Goal: Transaction & Acquisition: Download file/media

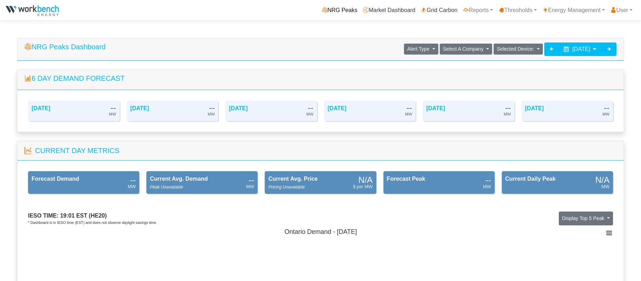
click at [335, 10] on link "NRG Peaks" at bounding box center [339, 10] width 41 height 14
click at [549, 48] on icon at bounding box center [552, 49] width 6 height 6
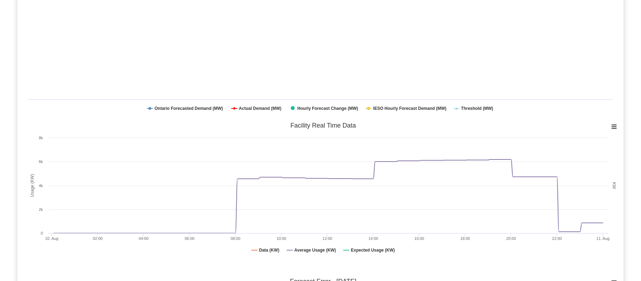
scroll to position [531, 0]
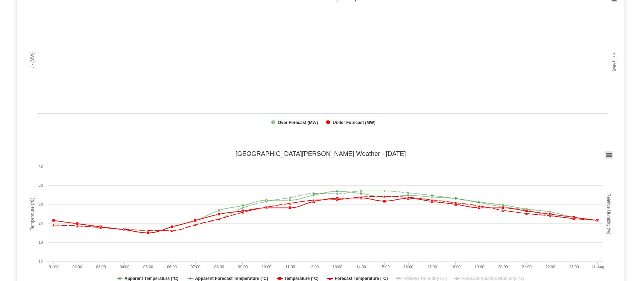
click at [609, 156] on icon at bounding box center [608, 155] width 5 height 4
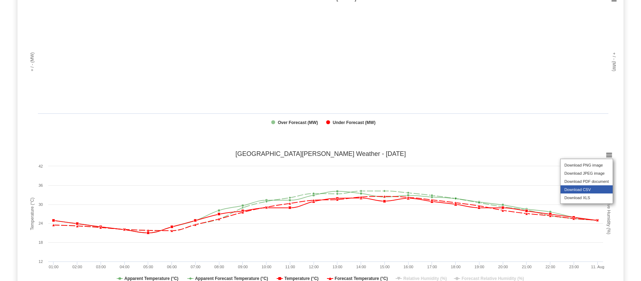
click at [593, 193] on li "Download CSV" at bounding box center [586, 189] width 52 height 8
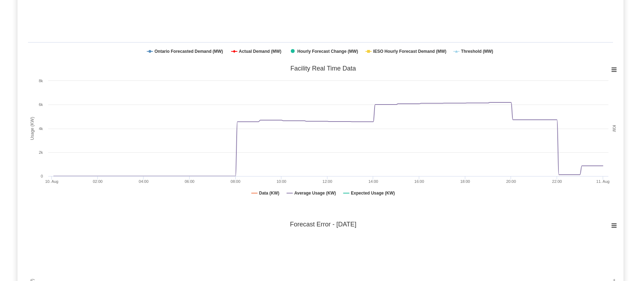
scroll to position [0, 0]
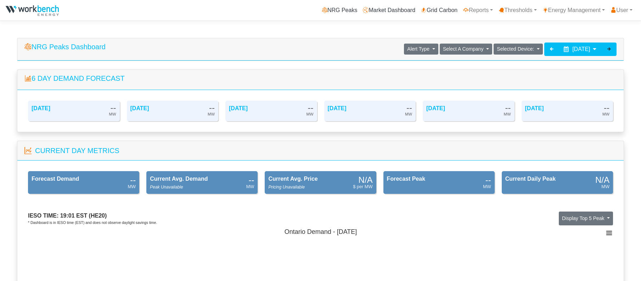
click at [610, 49] on icon at bounding box center [609, 49] width 6 height 6
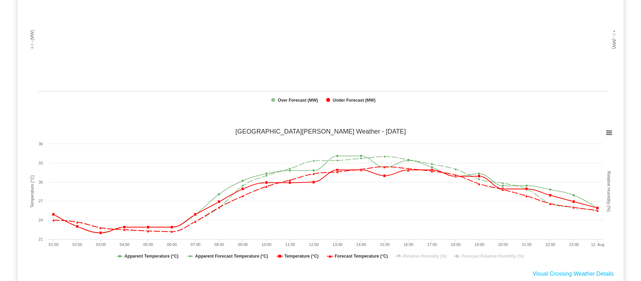
scroll to position [637, 0]
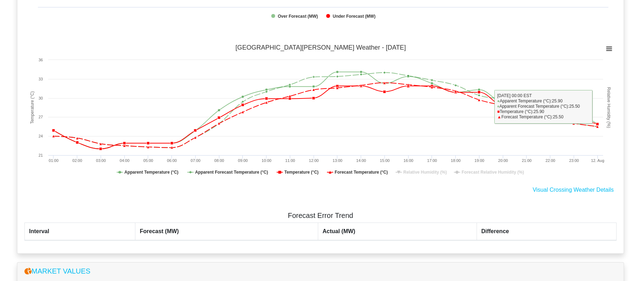
click at [610, 47] on icon at bounding box center [608, 49] width 5 height 4
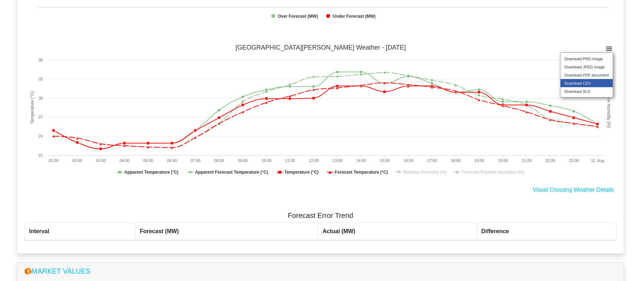
click at [600, 87] on li "Download CSV" at bounding box center [586, 83] width 52 height 8
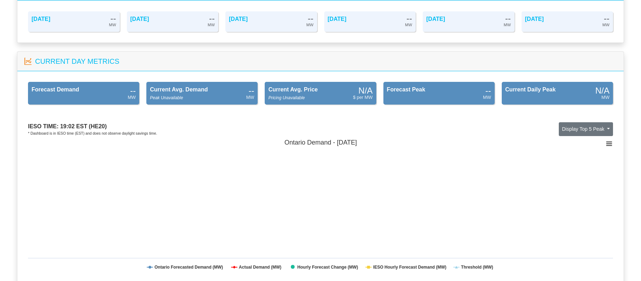
scroll to position [0, 0]
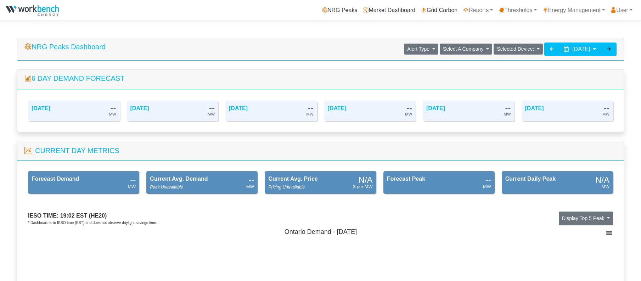
click at [610, 48] on icon at bounding box center [609, 49] width 6 height 6
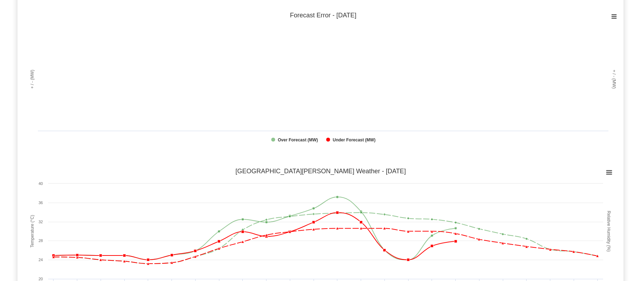
scroll to position [531, 0]
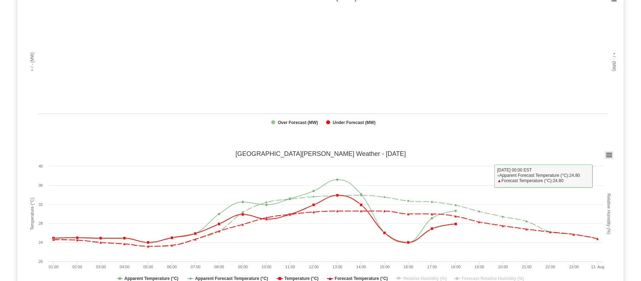
click at [607, 155] on rect at bounding box center [609, 155] width 8 height 8
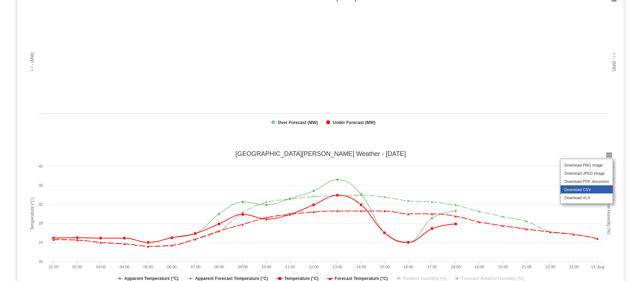
click at [590, 193] on li "Download CSV" at bounding box center [586, 189] width 52 height 8
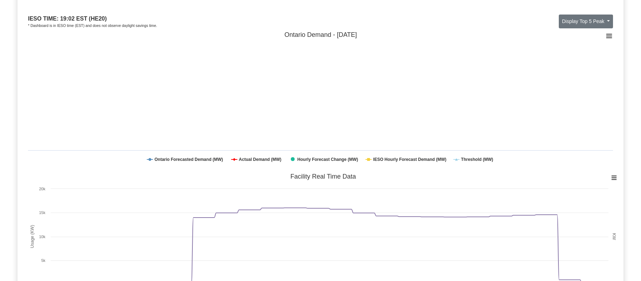
scroll to position [0, 0]
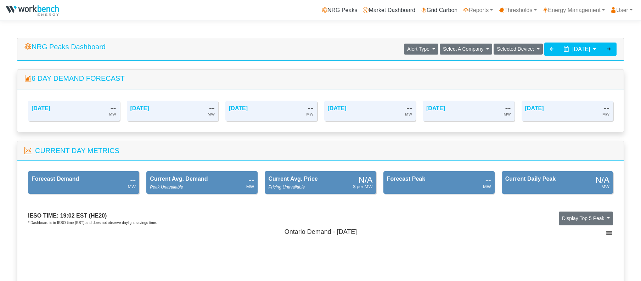
click at [607, 50] on icon at bounding box center [609, 49] width 6 height 6
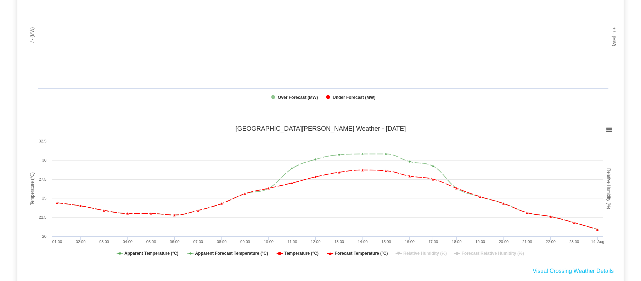
scroll to position [567, 0]
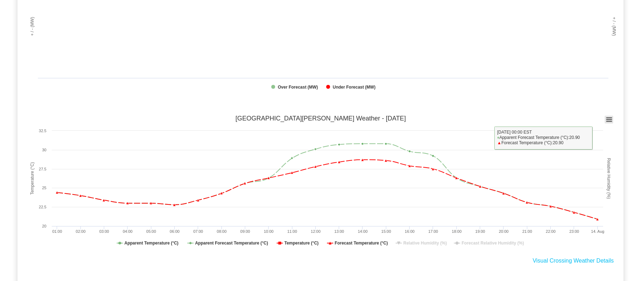
click at [606, 120] on icon at bounding box center [608, 120] width 5 height 4
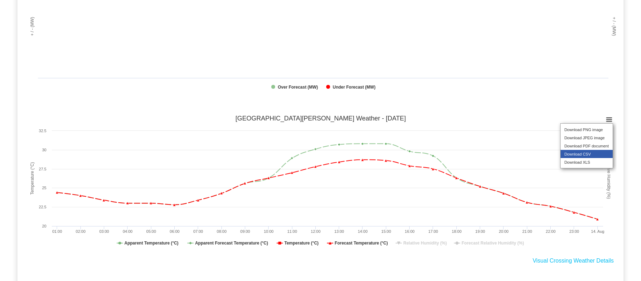
click at [596, 157] on li "Download CSV" at bounding box center [586, 154] width 52 height 8
